Goal: Information Seeking & Learning: Check status

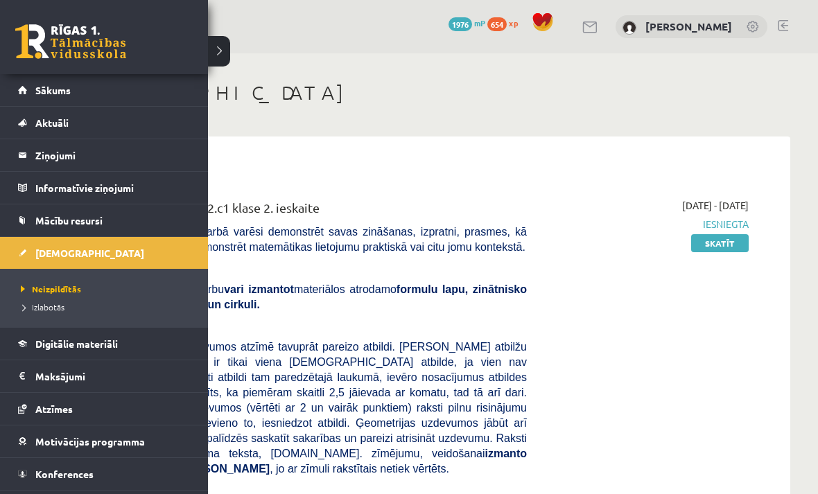
click at [32, 93] on link "Sākums" at bounding box center [104, 90] width 173 height 32
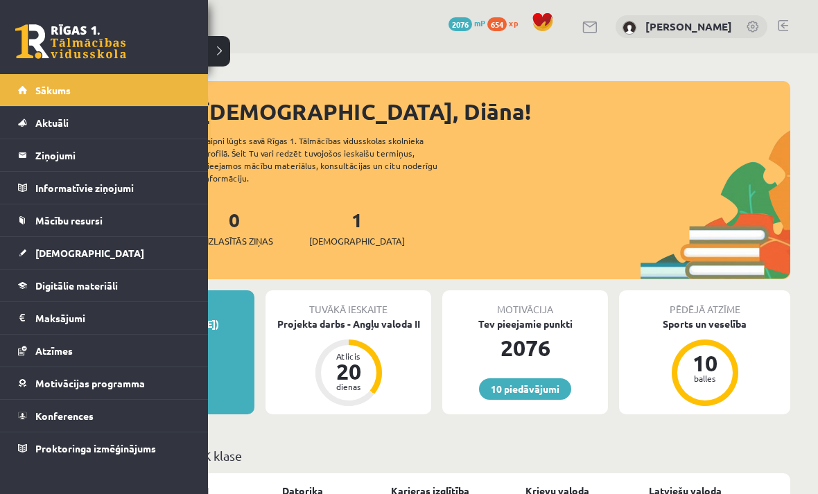
click at [31, 257] on link "[DEMOGRAPHIC_DATA]" at bounding box center [104, 253] width 173 height 32
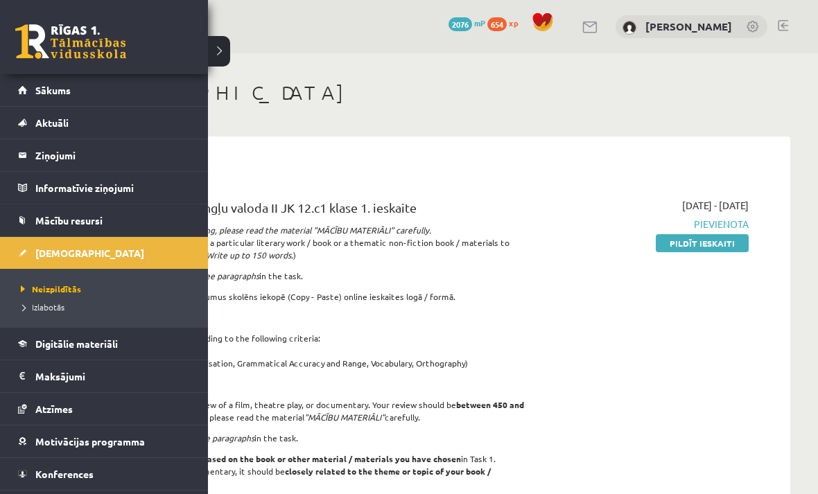
click at [61, 307] on span "Izlabotās" at bounding box center [40, 307] width 47 height 11
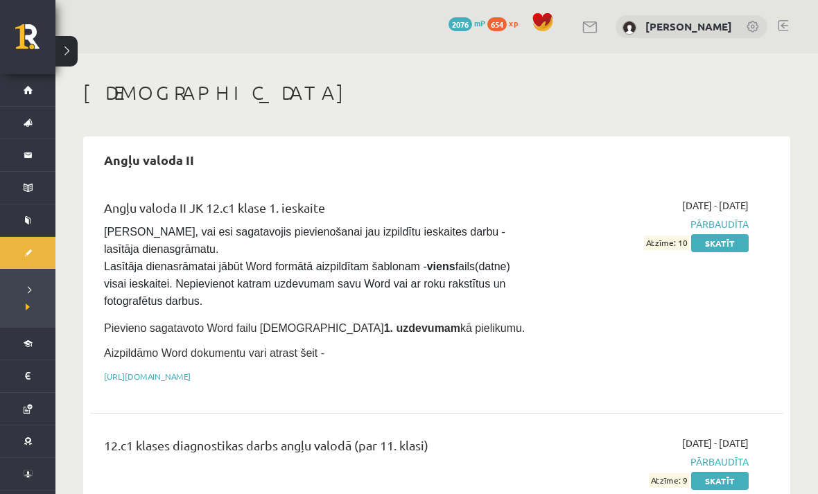
click at [407, 137] on div "Angļu valoda II Angļu valoda II JK 12.c1 klase 1. ieskaite Pārliecinies, vai es…" at bounding box center [436, 332] width 707 height 390
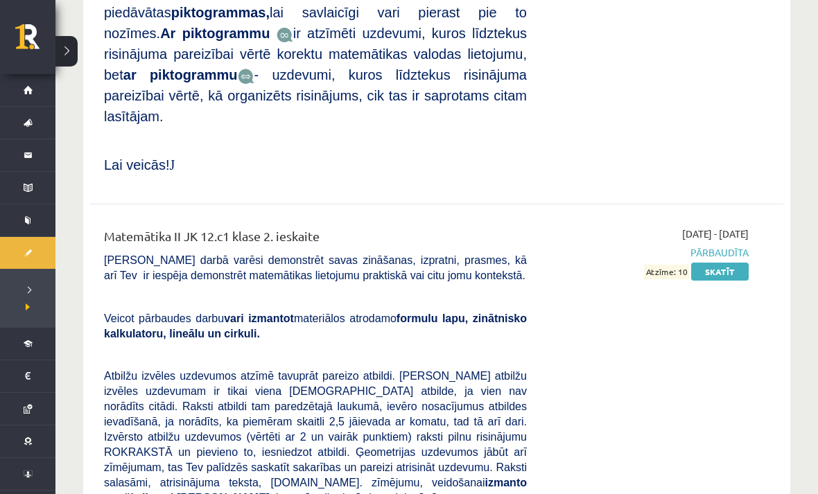
scroll to position [5011, 0]
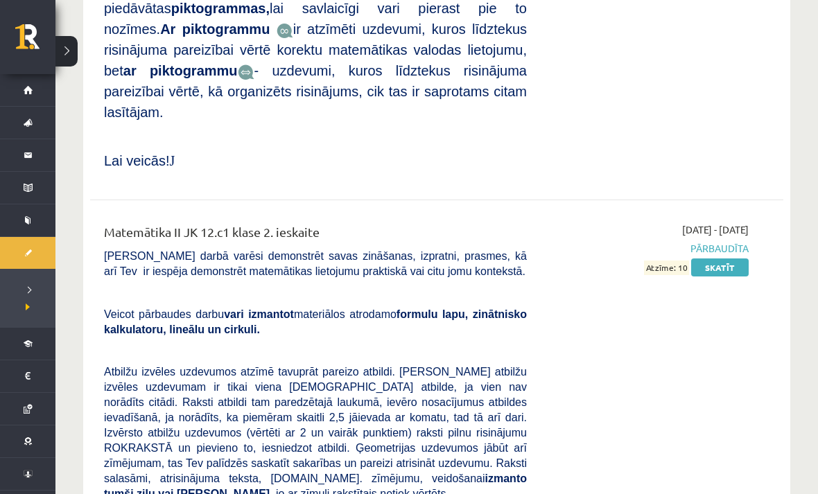
click at [735, 259] on link "Skatīt" at bounding box center [720, 268] width 58 height 18
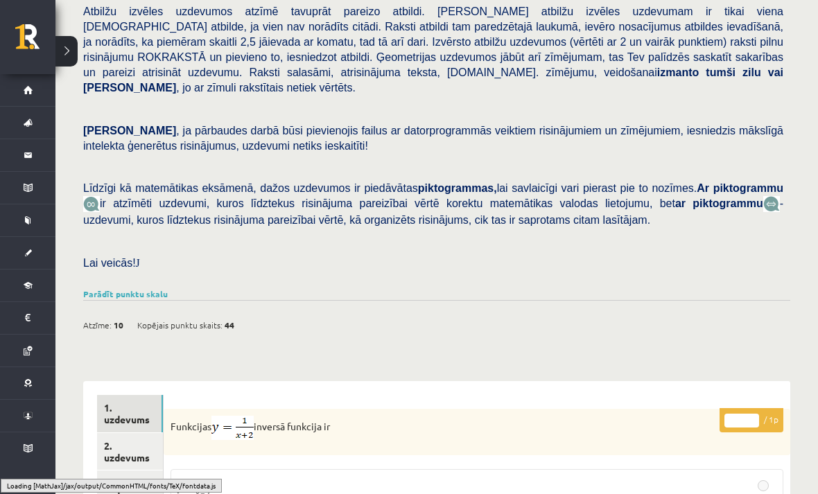
scroll to position [200, 0]
click at [155, 289] on link "Parādīt punktu skalu" at bounding box center [125, 294] width 85 height 11
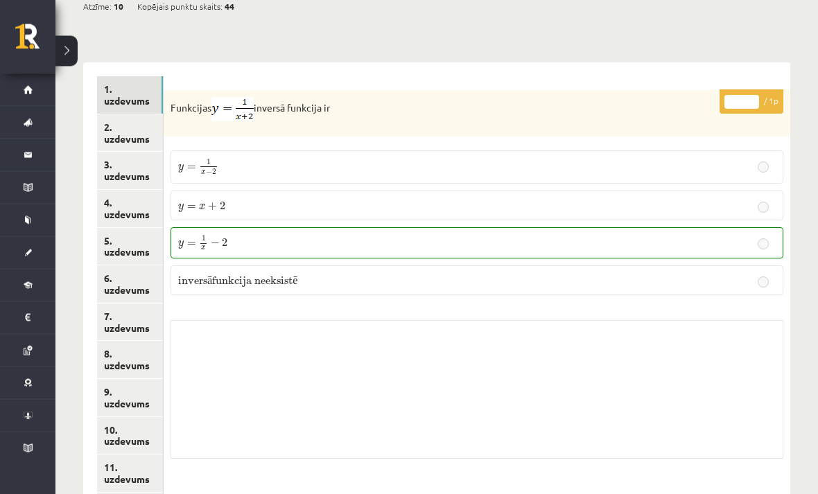
click at [152, 115] on link "2. uzdevums" at bounding box center [130, 133] width 66 height 37
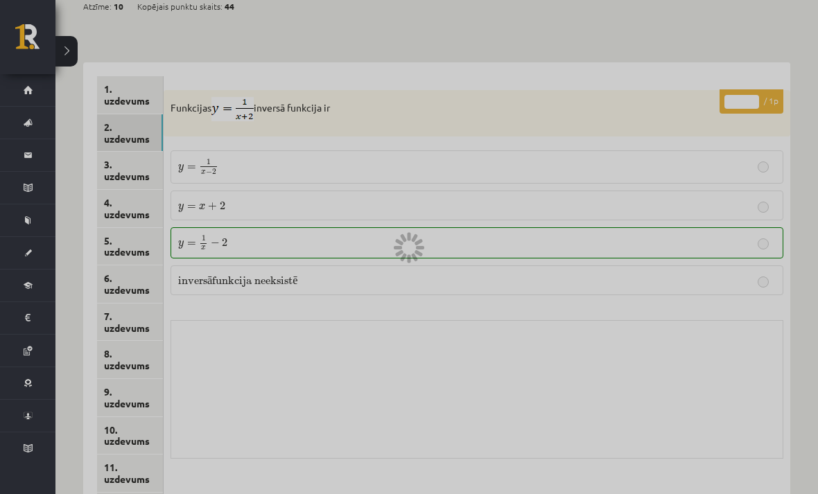
click at [159, 114] on link "2. uzdevums" at bounding box center [130, 132] width 66 height 37
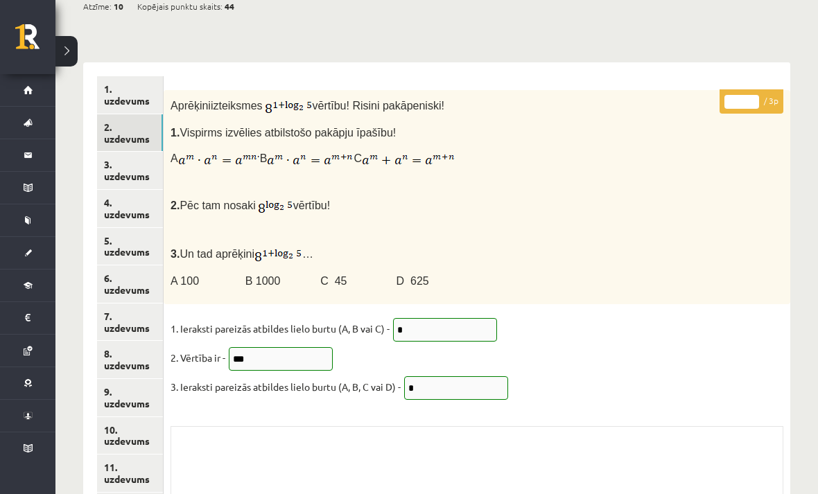
click at [132, 152] on link "3. uzdevums" at bounding box center [130, 170] width 66 height 37
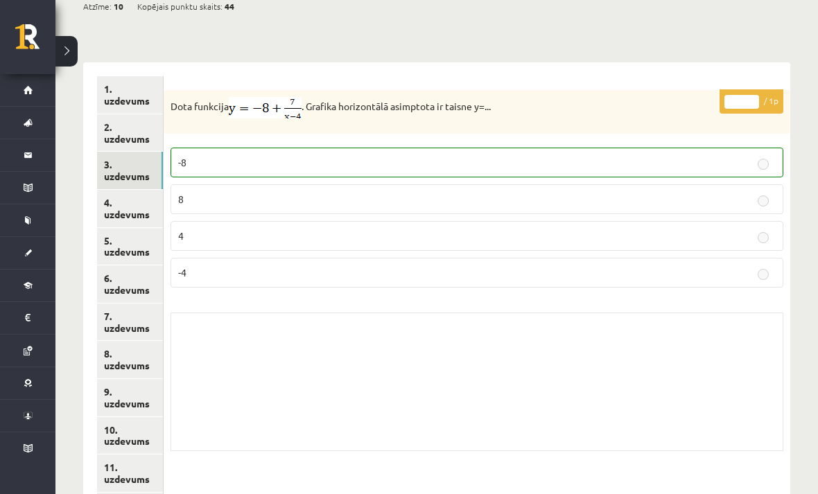
click at [147, 190] on link "4. uzdevums" at bounding box center [130, 208] width 66 height 37
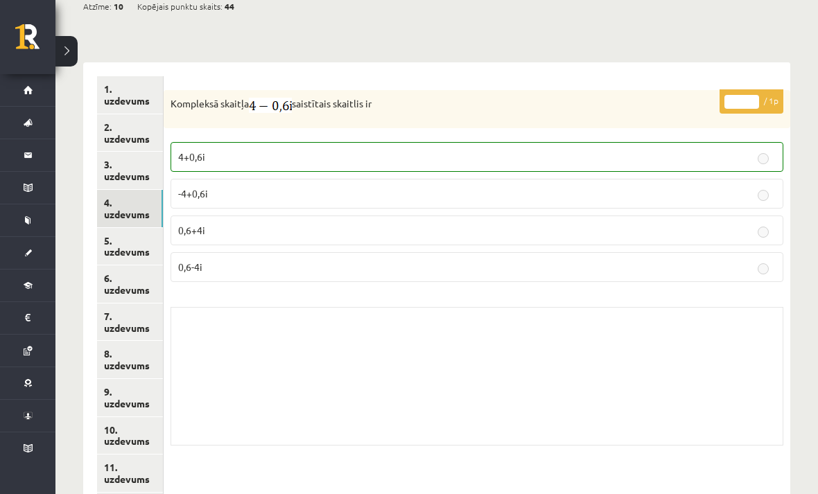
click at [148, 228] on link "5. uzdevums" at bounding box center [130, 246] width 66 height 37
click at [146, 266] on link "6. uzdevums" at bounding box center [130, 284] width 66 height 37
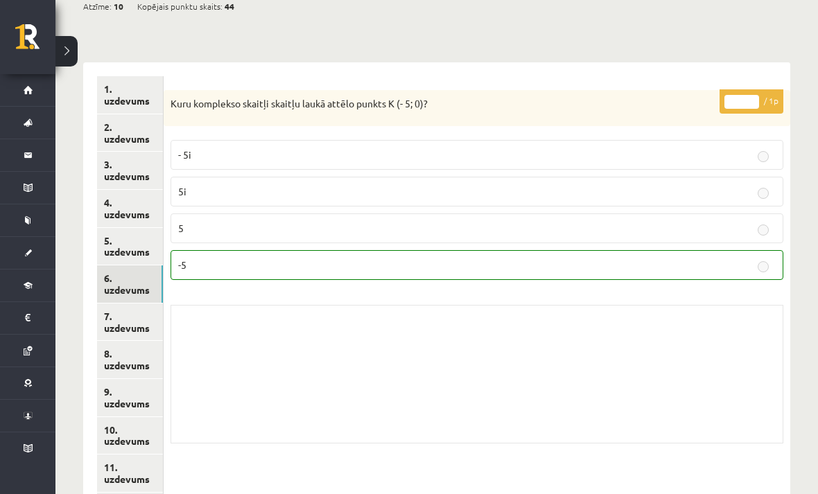
click at [140, 304] on link "7. uzdevums" at bounding box center [130, 322] width 66 height 37
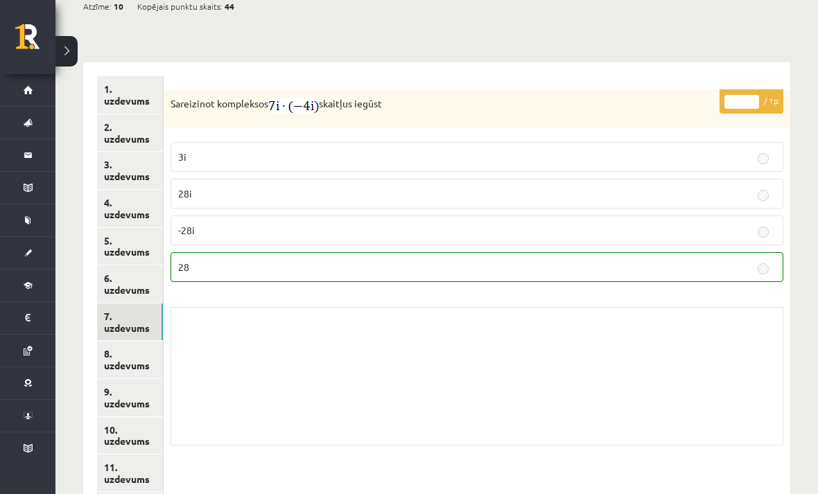
click at [147, 341] on link "8. uzdevums" at bounding box center [130, 359] width 66 height 37
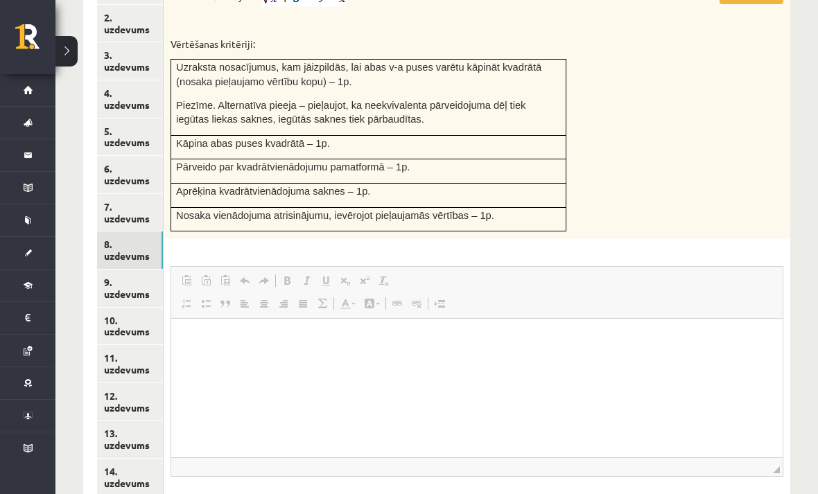
scroll to position [0, 0]
click at [142, 270] on link "9. uzdevums" at bounding box center [130, 288] width 66 height 37
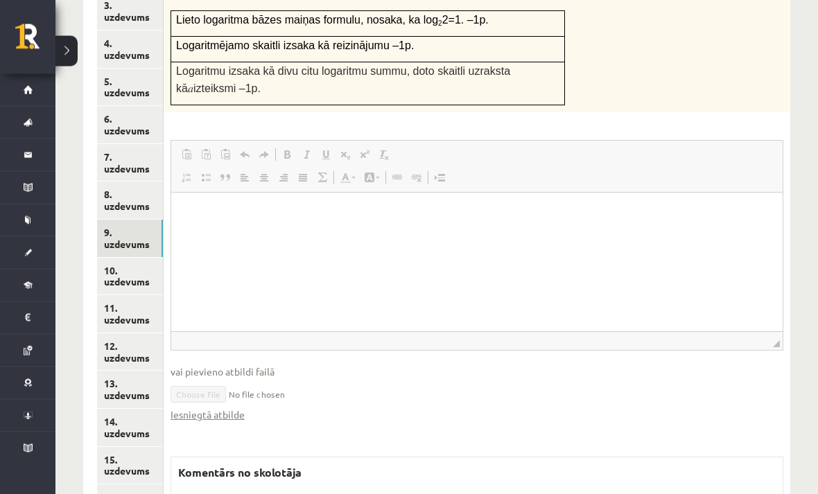
scroll to position [1004, 0]
click at [236, 408] on link "Iesniegtā atbilde" at bounding box center [208, 415] width 74 height 15
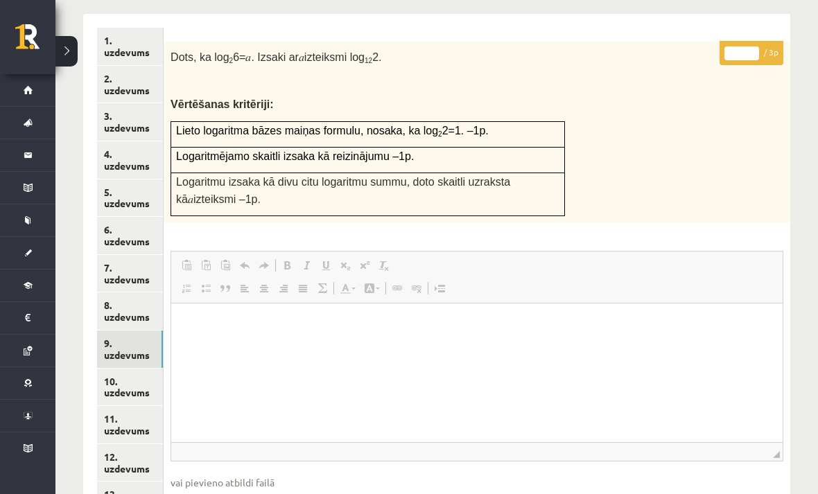
scroll to position [890, 0]
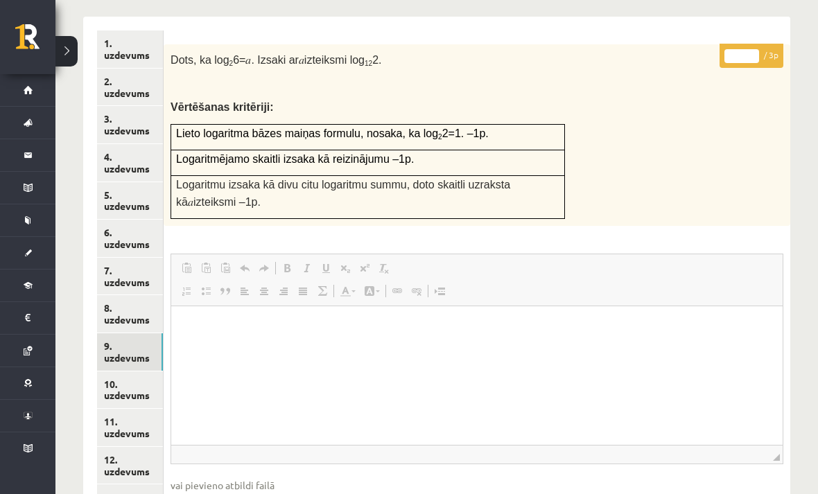
click at [143, 372] on link "10. uzdevums" at bounding box center [130, 390] width 66 height 37
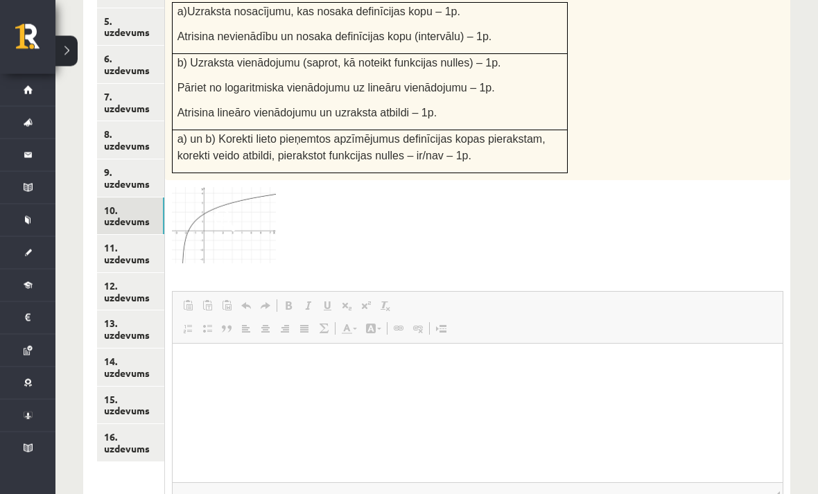
scroll to position [1031, 0]
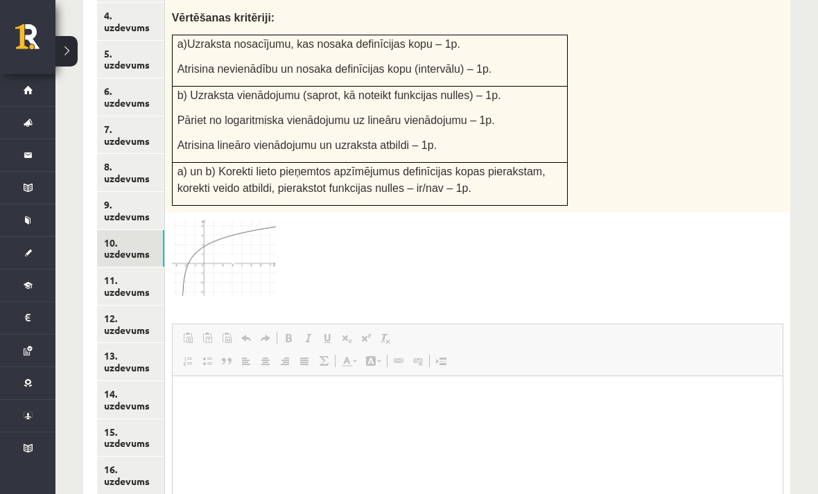
click at [156, 268] on link "11. uzdevums" at bounding box center [130, 286] width 67 height 37
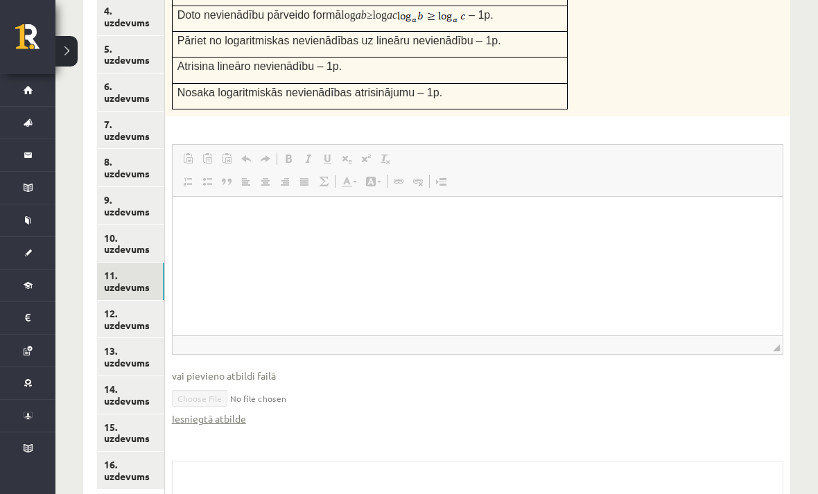
scroll to position [0, 0]
click at [154, 301] on link "12. uzdevums" at bounding box center [130, 319] width 67 height 37
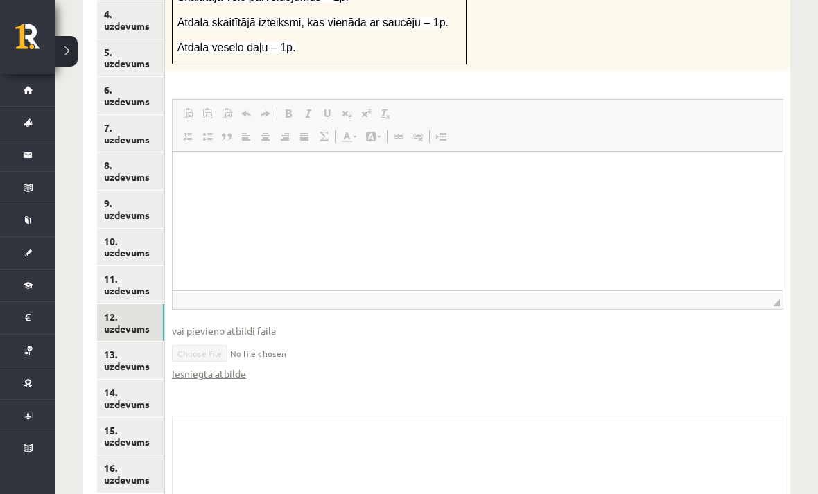
click at [148, 342] on link "13. uzdevums" at bounding box center [130, 360] width 67 height 37
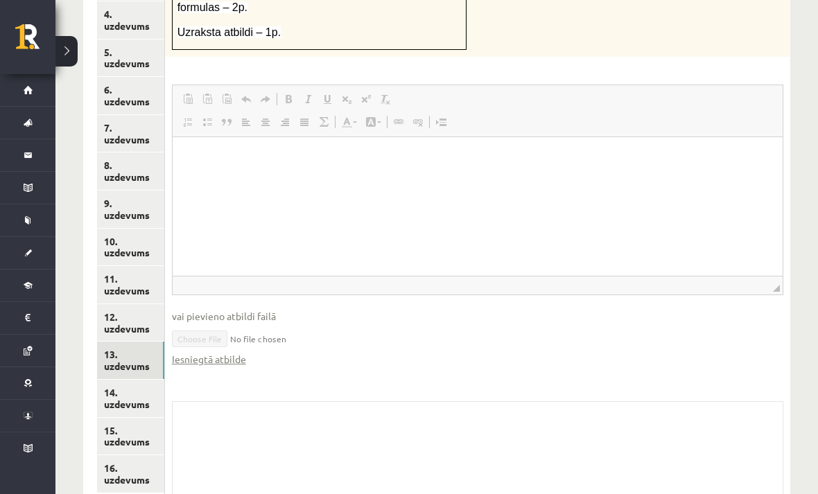
click at [148, 380] on link "14. uzdevums" at bounding box center [130, 398] width 67 height 37
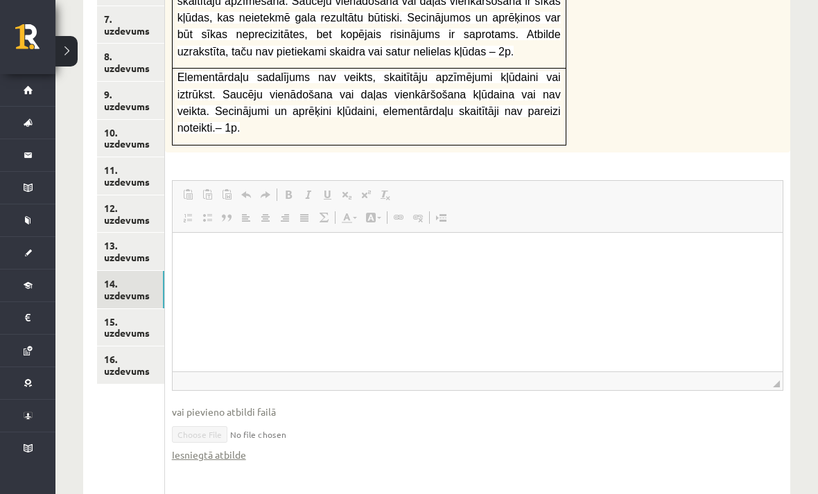
click at [148, 309] on link "15. uzdevums" at bounding box center [130, 327] width 67 height 37
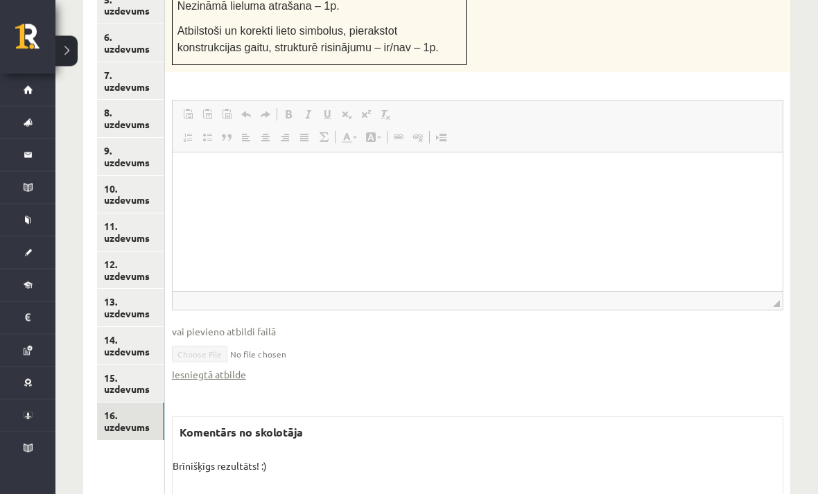
scroll to position [1088, 0]
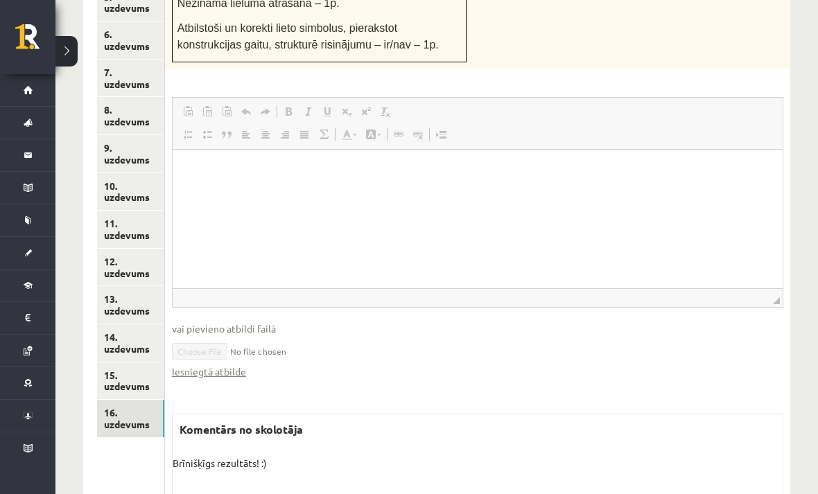
click at [236, 365] on link "Iesniegtā atbilde" at bounding box center [209, 372] width 74 height 15
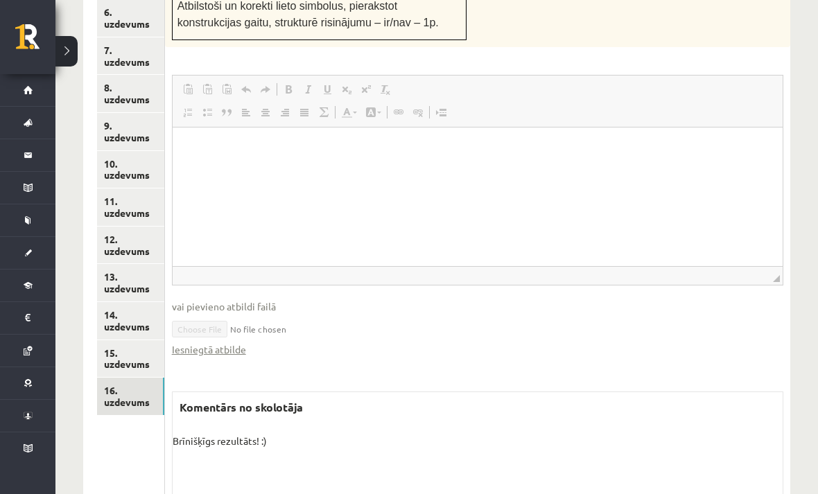
click at [140, 302] on link "14. uzdevums" at bounding box center [130, 320] width 67 height 37
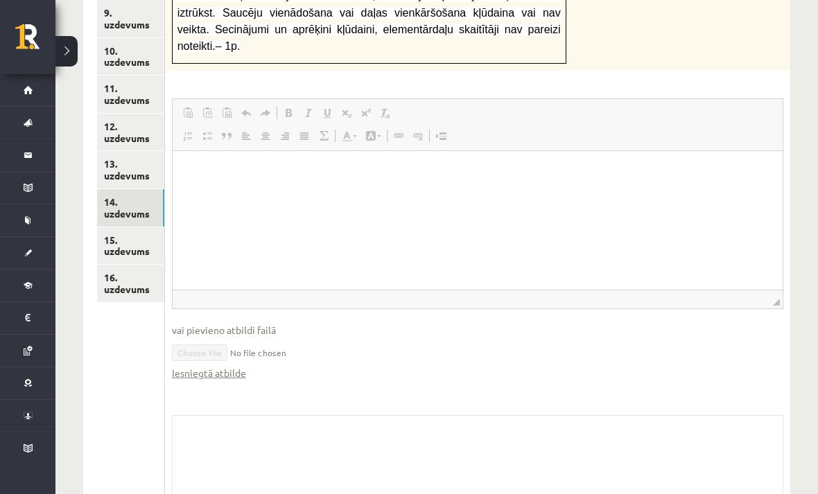
scroll to position [1223, 0]
click at [233, 366] on link "Iesniegtā atbilde" at bounding box center [209, 373] width 74 height 15
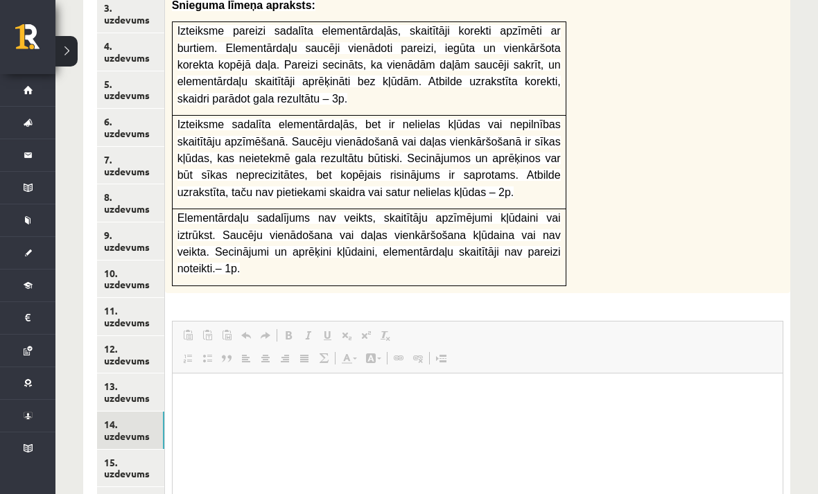
scroll to position [997, 0]
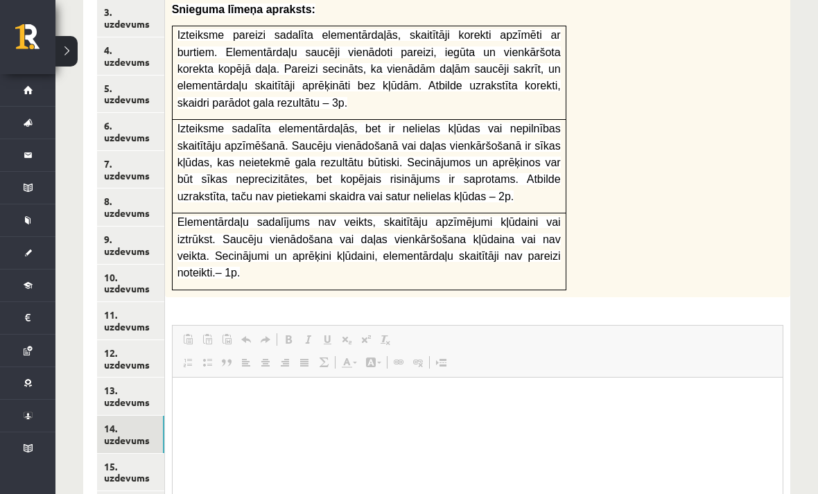
click at [42, 96] on link "Sākums" at bounding box center [27, 90] width 55 height 32
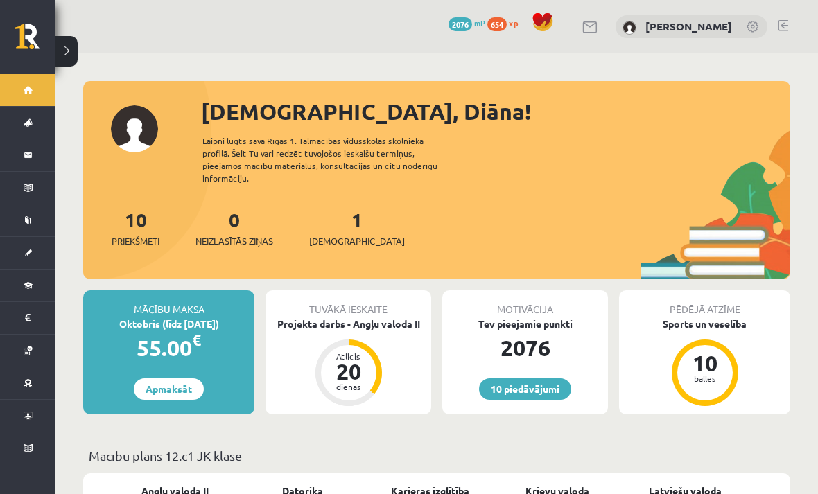
scroll to position [74, 0]
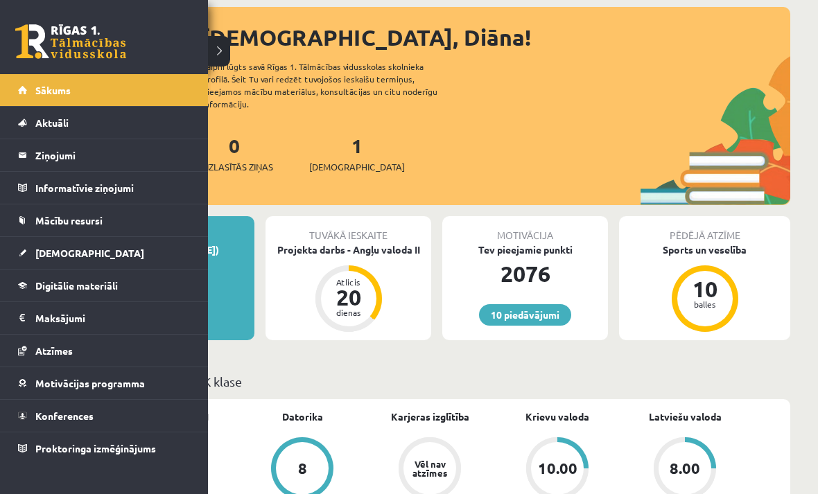
click at [32, 221] on link "Mācību resursi" at bounding box center [104, 221] width 173 height 32
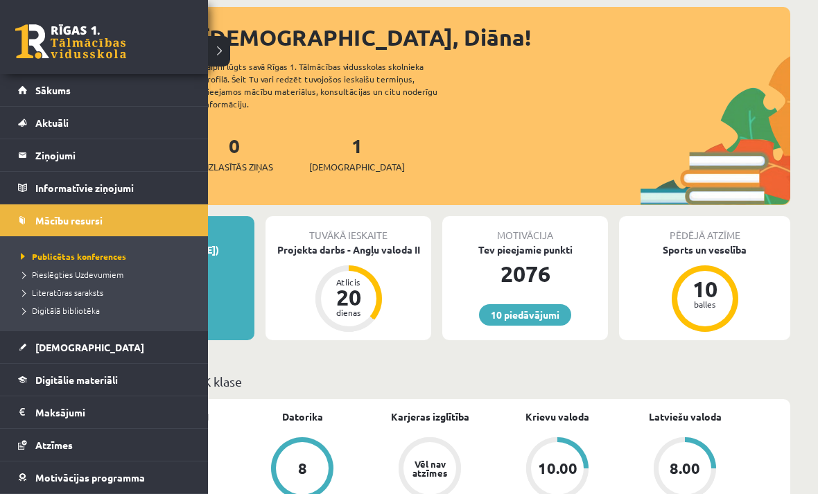
click at [97, 273] on span "Pieslēgties Uzdevumiem" at bounding box center [70, 274] width 106 height 11
